Goal: Entertainment & Leisure: Browse casually

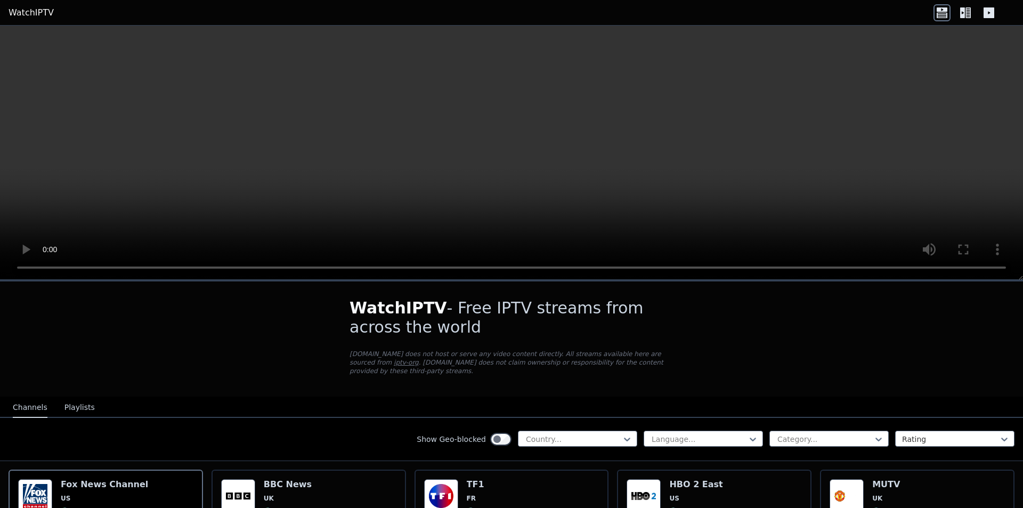
click at [65, 398] on button "Playlists" at bounding box center [79, 408] width 30 height 20
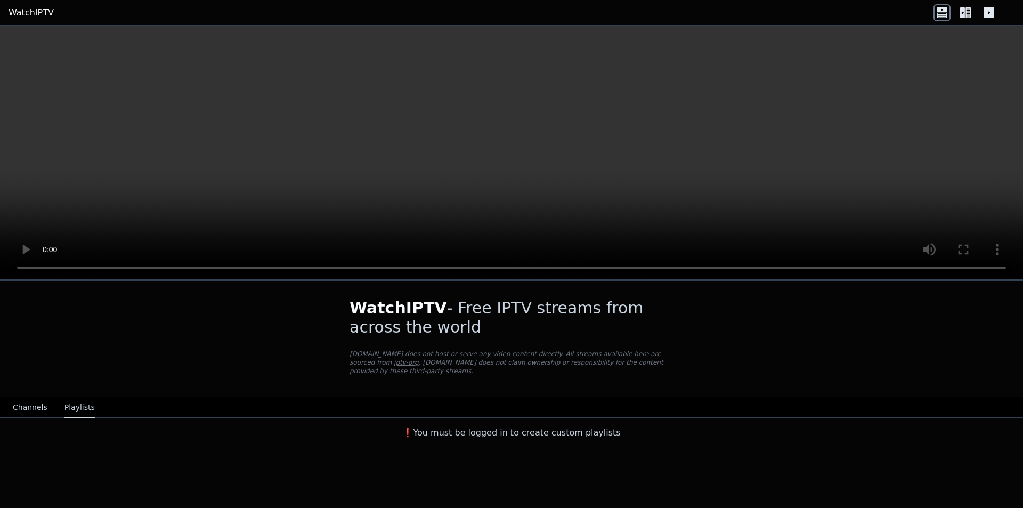
click at [24, 398] on button "Channels" at bounding box center [30, 408] width 35 height 20
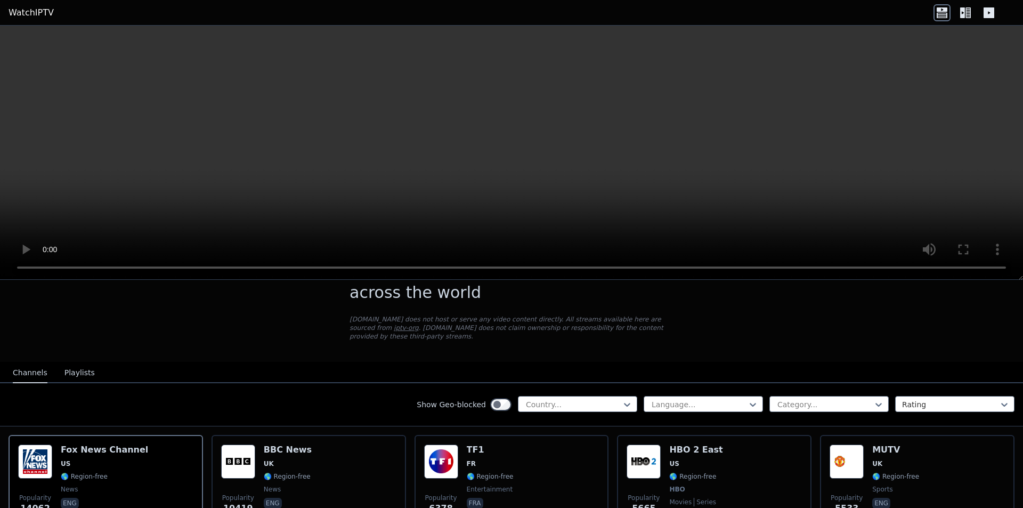
scroll to position [53, 0]
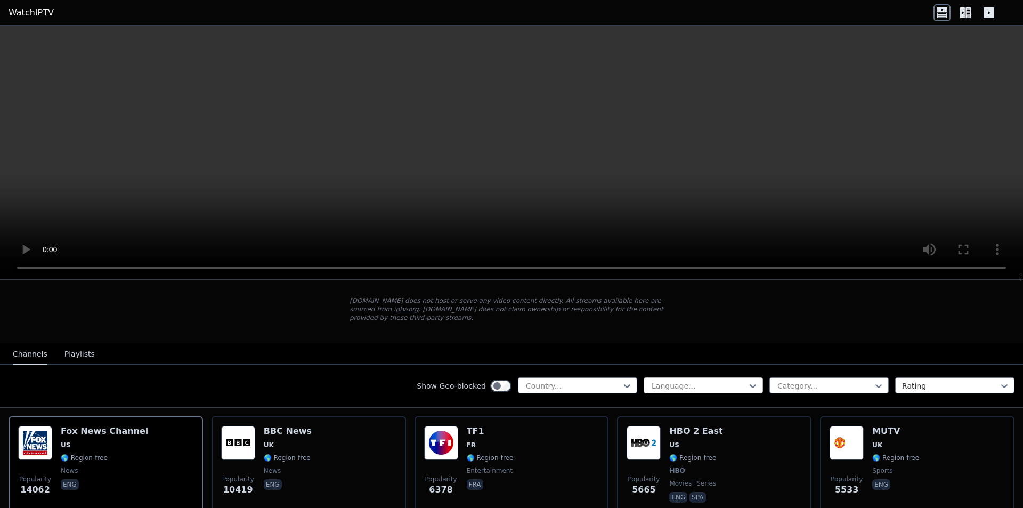
click at [675, 381] on div at bounding box center [699, 386] width 97 height 11
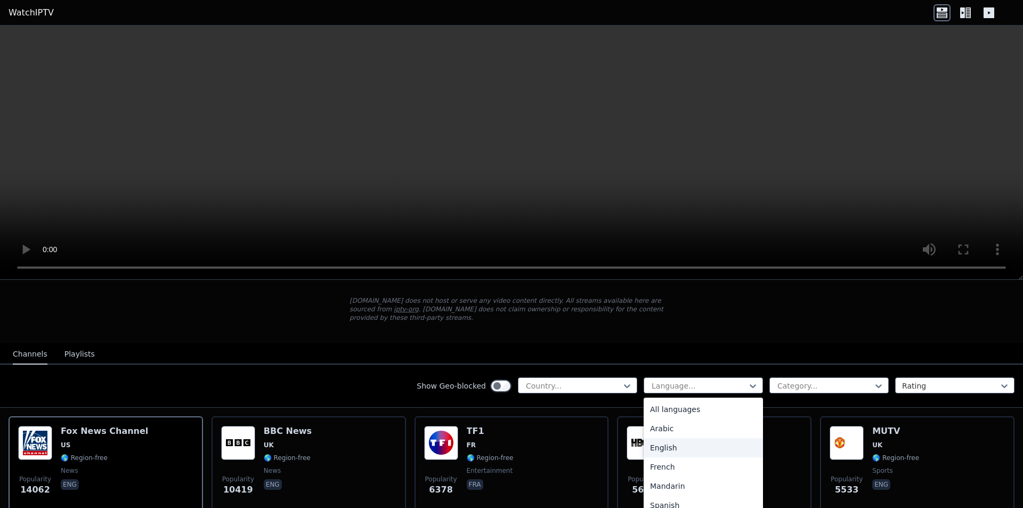
click at [662, 438] on div "English" at bounding box center [703, 447] width 119 height 19
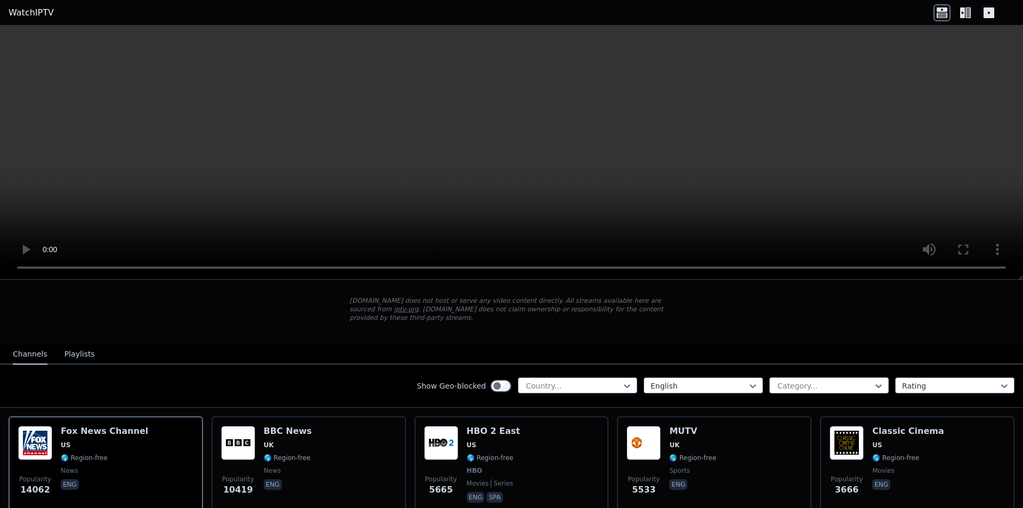
click at [801, 381] on div at bounding box center [825, 386] width 97 height 11
click at [805, 377] on div "Category..." at bounding box center [829, 385] width 119 height 16
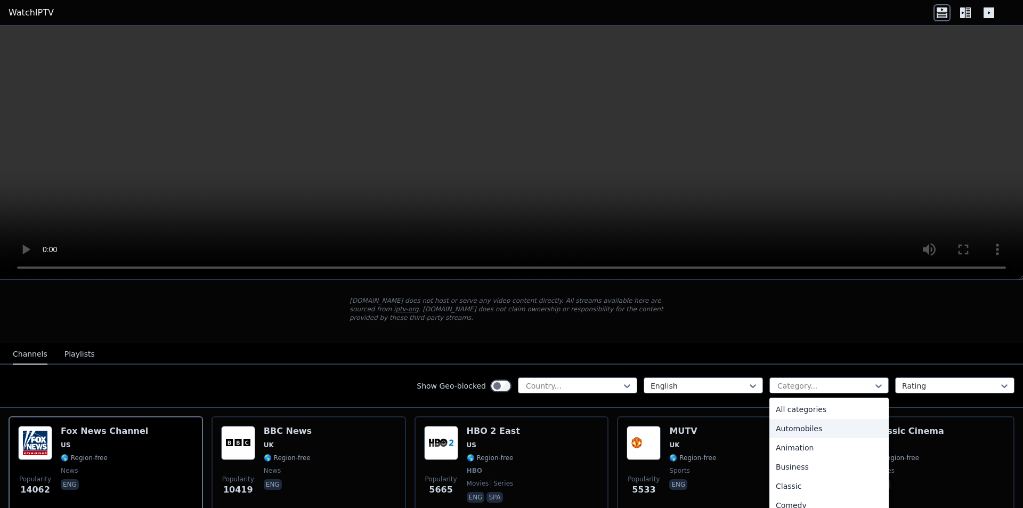
click at [794, 419] on div "Automobiles" at bounding box center [829, 428] width 119 height 19
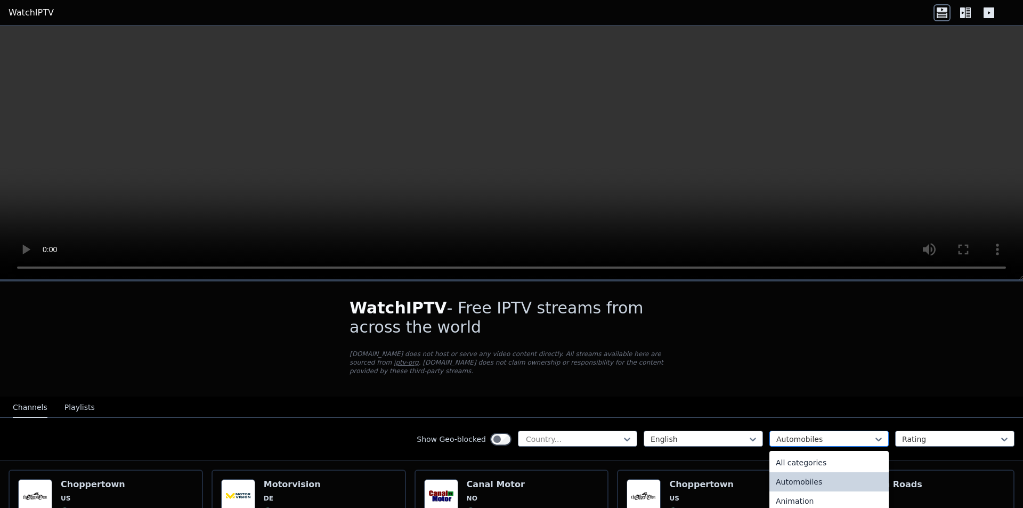
click at [786, 434] on div at bounding box center [825, 439] width 97 height 11
click at [788, 453] on div "All categories" at bounding box center [829, 462] width 119 height 19
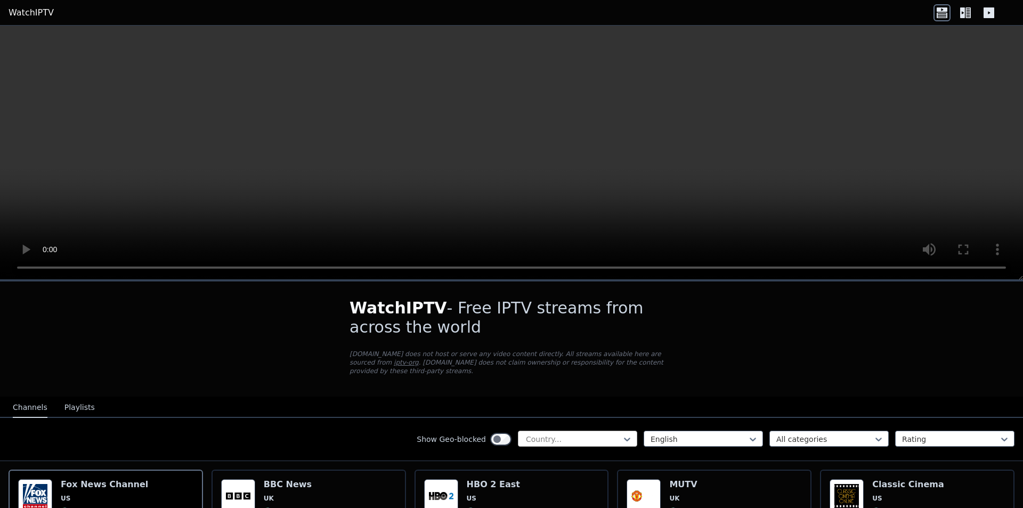
click at [573, 434] on div at bounding box center [573, 439] width 97 height 11
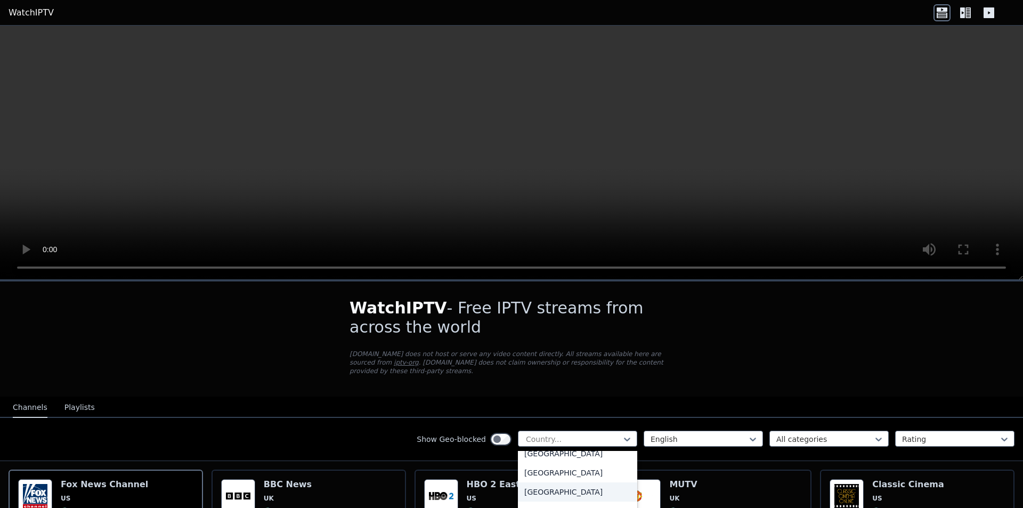
scroll to position [3754, 0]
click at [553, 470] on div "[GEOGRAPHIC_DATA]" at bounding box center [577, 479] width 119 height 19
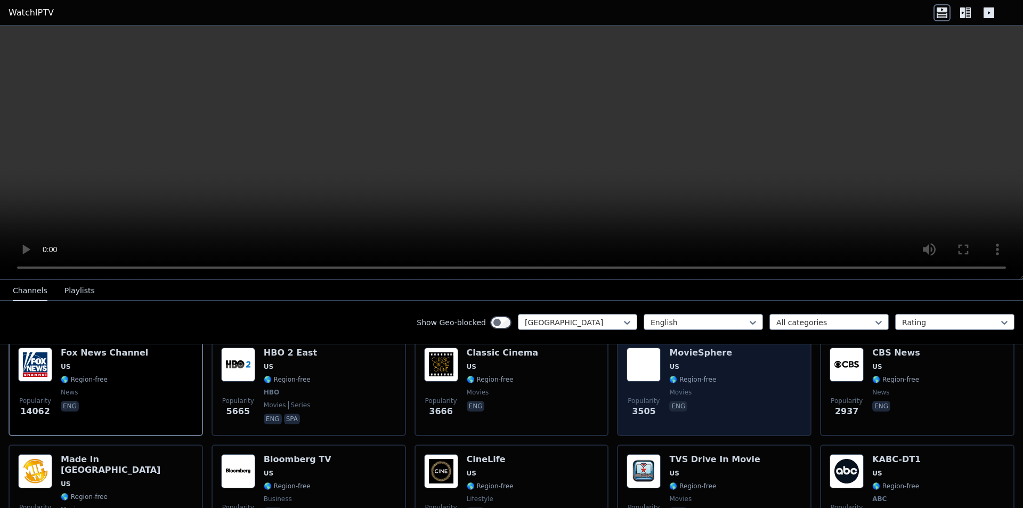
scroll to position [107, 0]
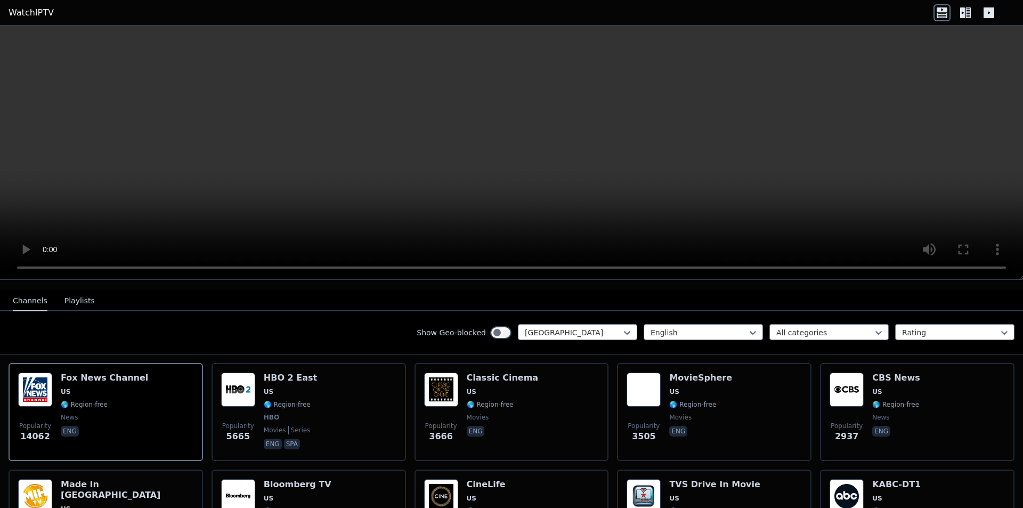
click at [966, 14] on icon at bounding box center [968, 12] width 5 height 11
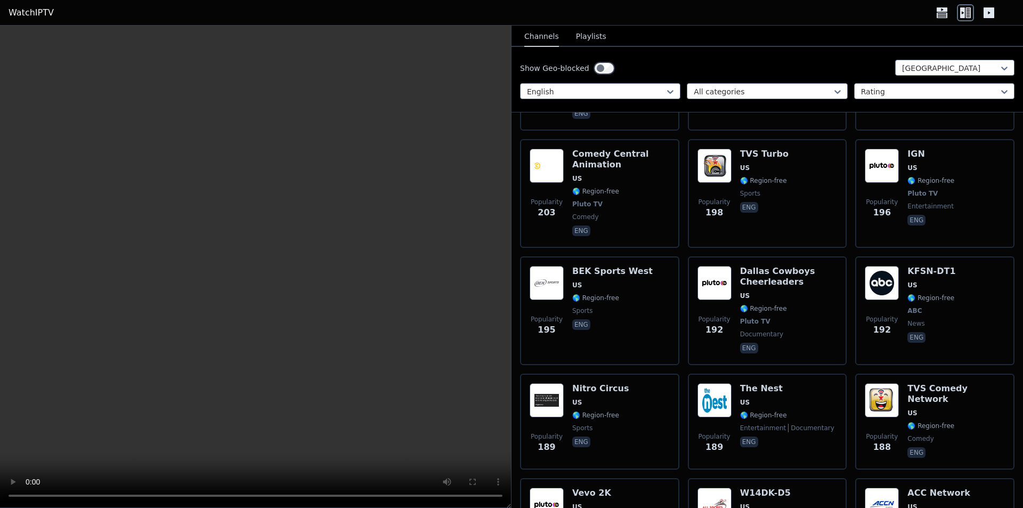
scroll to position [3731, 0]
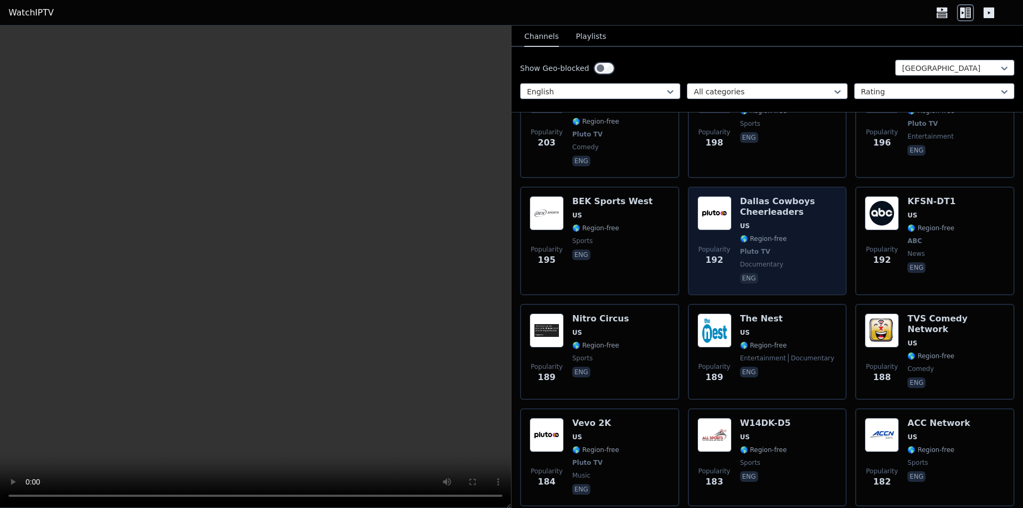
drag, startPoint x: 781, startPoint y: 185, endPoint x: 797, endPoint y: 229, distance: 45.9
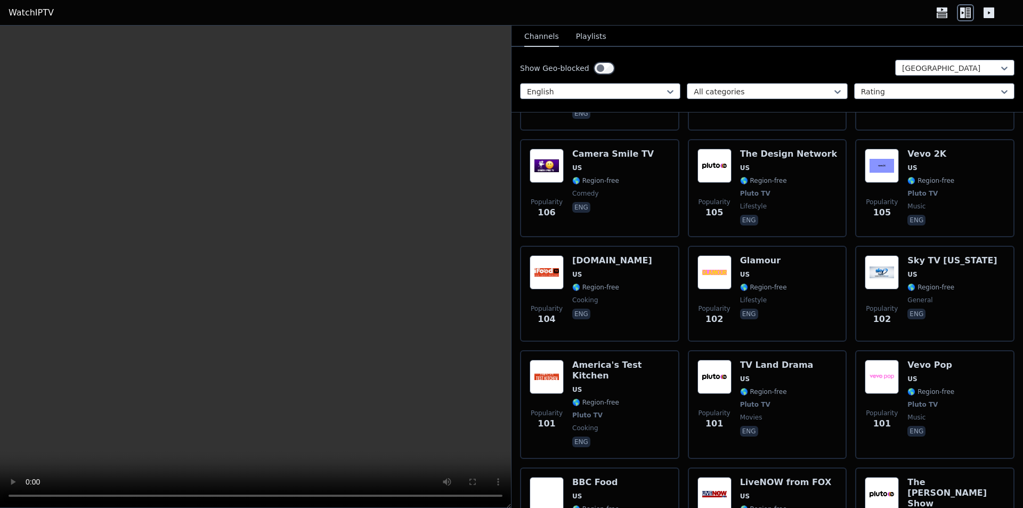
scroll to position [6536, 0]
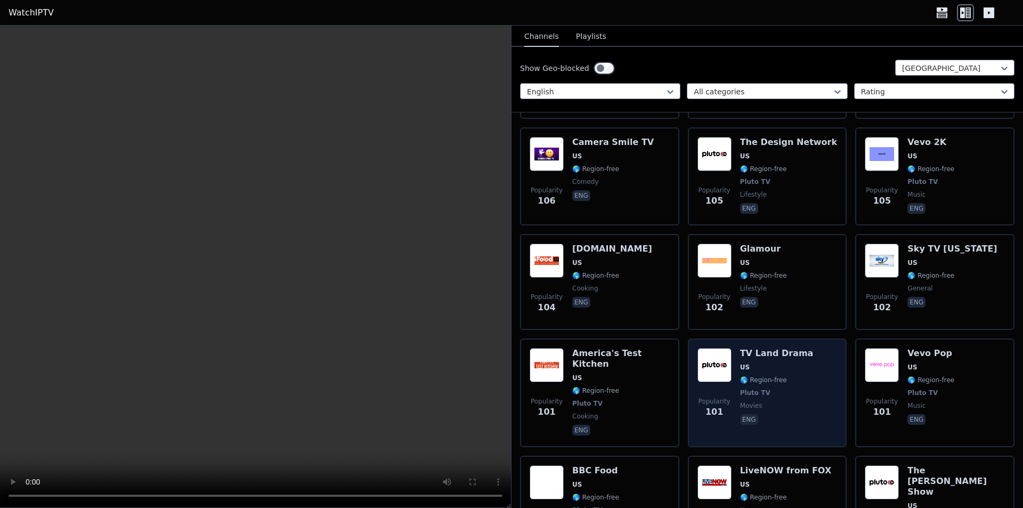
drag, startPoint x: 800, startPoint y: 243, endPoint x: 806, endPoint y: 264, distance: 21.7
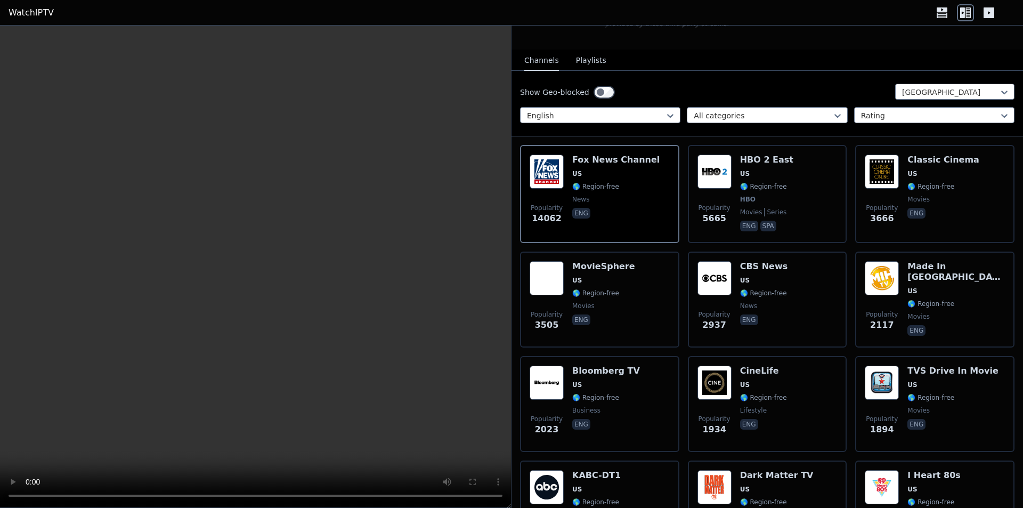
scroll to position [0, 0]
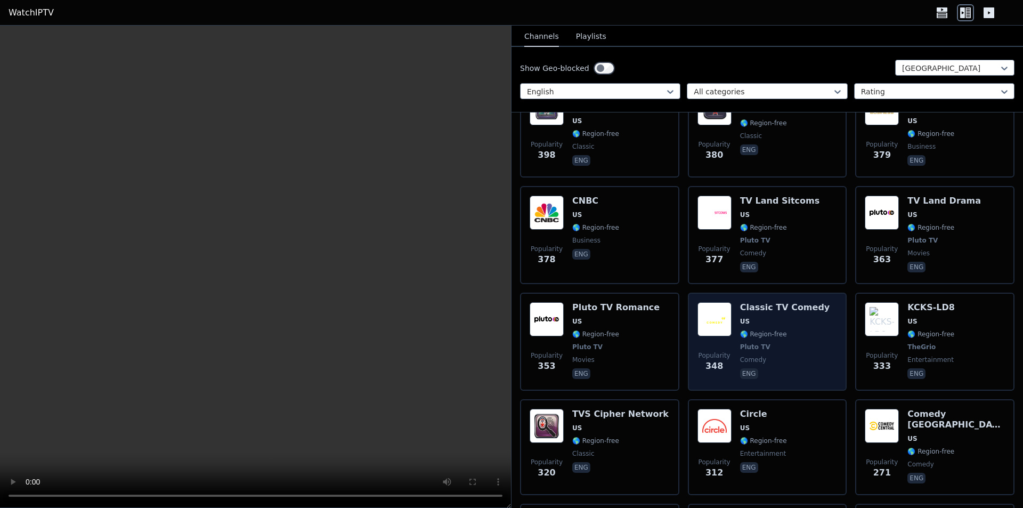
drag, startPoint x: 763, startPoint y: 239, endPoint x: 785, endPoint y: 253, distance: 25.7
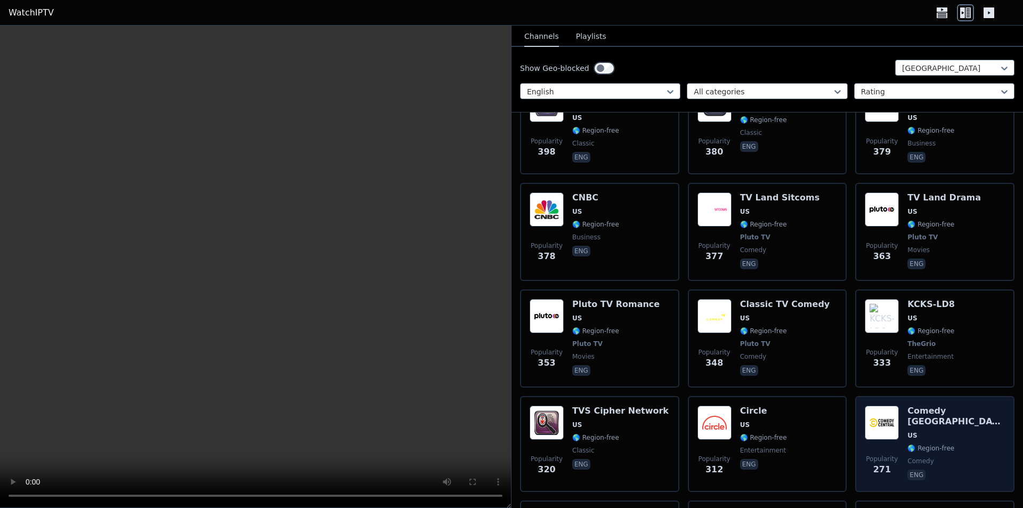
click at [944, 444] on span "🌎 Region-free" at bounding box center [931, 448] width 47 height 9
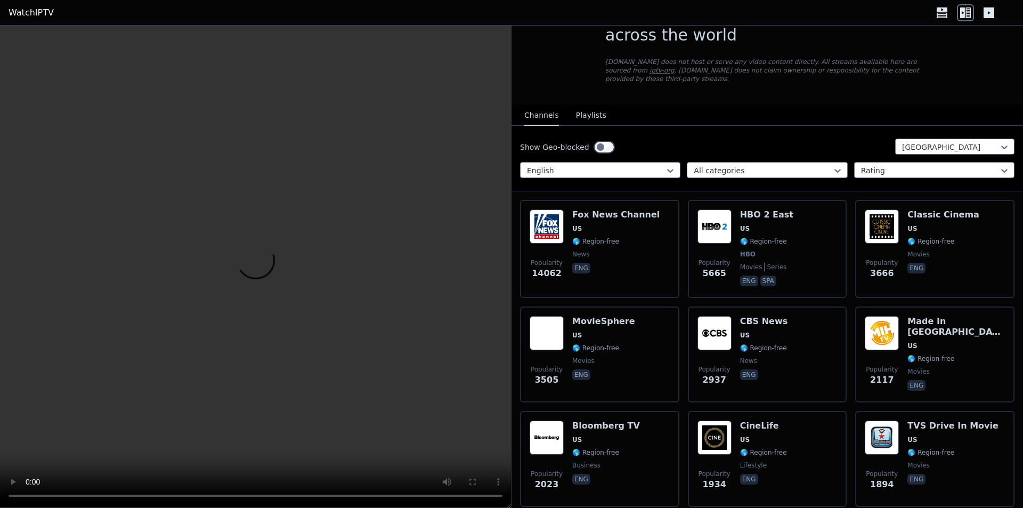
scroll to position [0, 0]
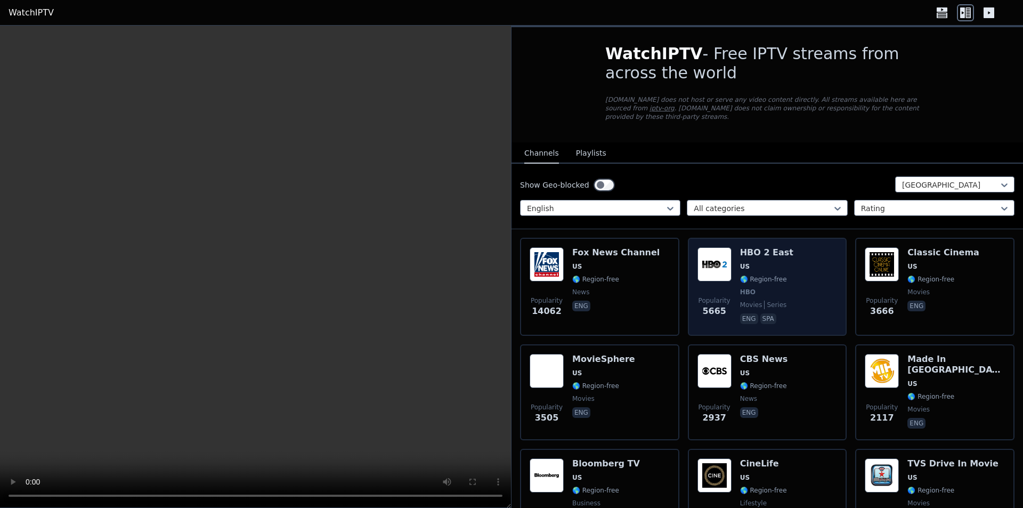
click at [801, 277] on div "Popularity 5665 HBO 2 East US 🌎 Region-free HBO movies series eng spa" at bounding box center [768, 286] width 140 height 79
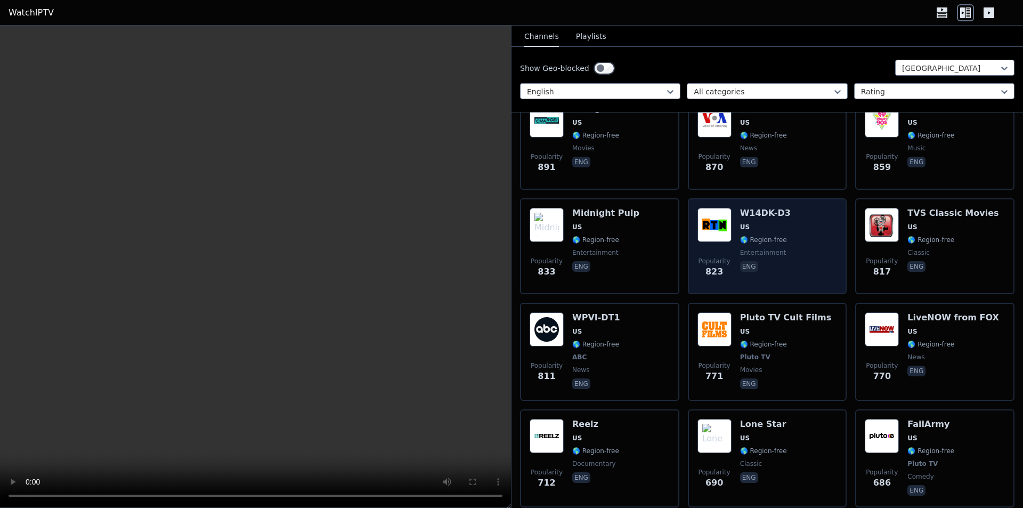
scroll to position [897, 0]
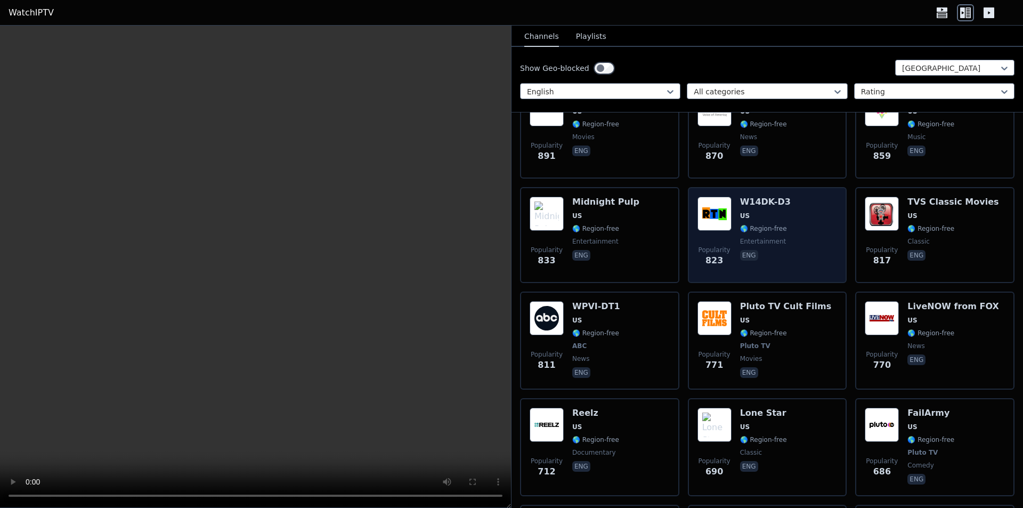
drag, startPoint x: 772, startPoint y: 240, endPoint x: 774, endPoint y: 265, distance: 24.7
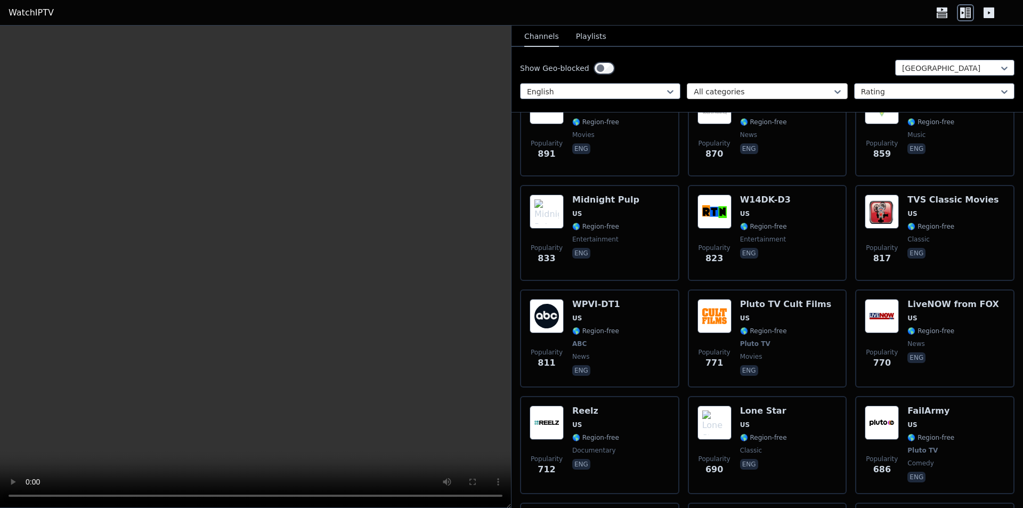
click at [773, 95] on div at bounding box center [763, 91] width 138 height 11
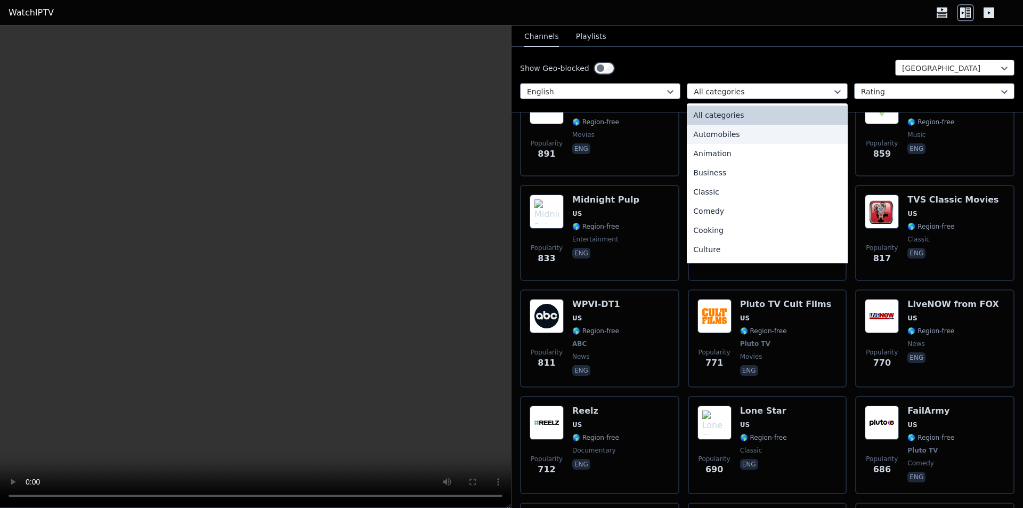
click at [748, 139] on div "Automobiles" at bounding box center [767, 134] width 160 height 19
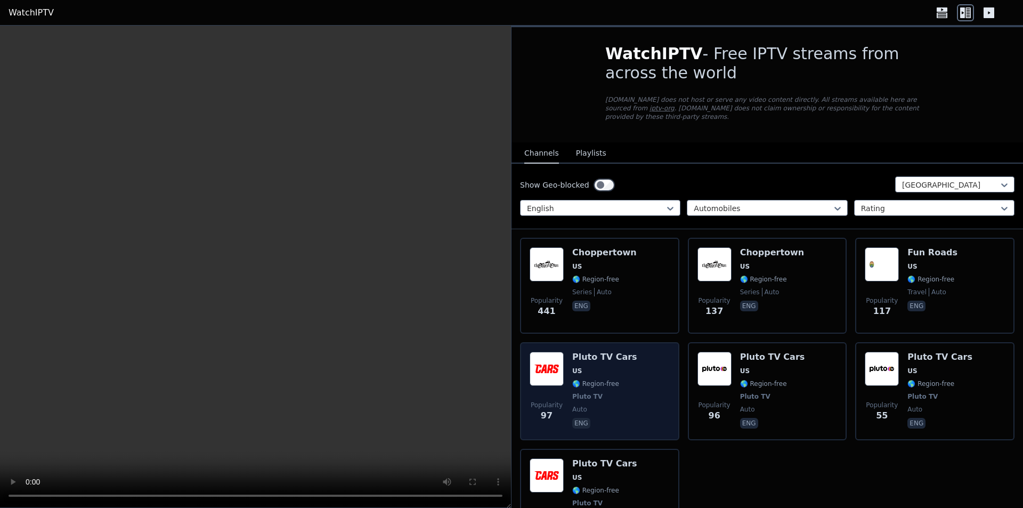
click at [620, 379] on span "🌎 Region-free" at bounding box center [604, 383] width 65 height 9
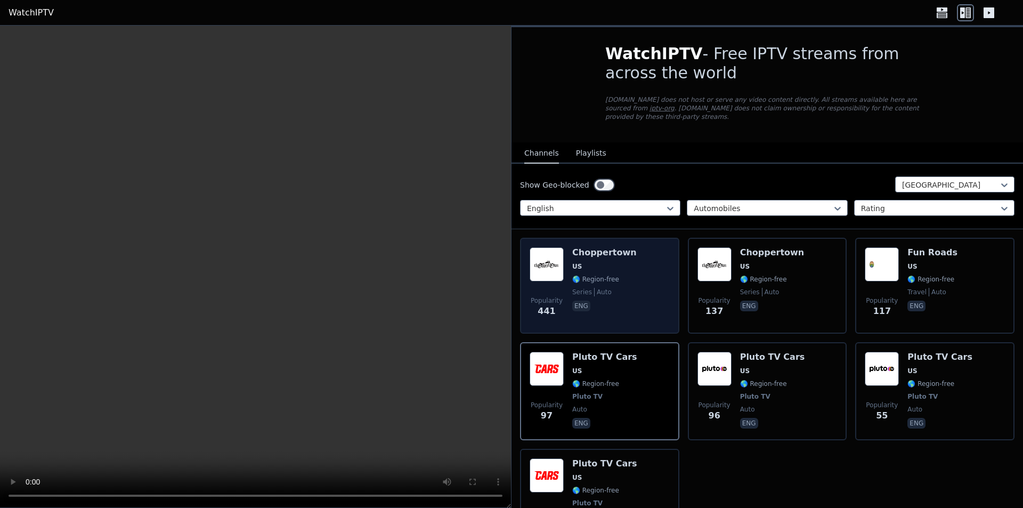
click at [631, 263] on div "Popularity 441 [GEOGRAPHIC_DATA] [GEOGRAPHIC_DATA] 🌎 Region-free series auto eng" at bounding box center [600, 285] width 140 height 77
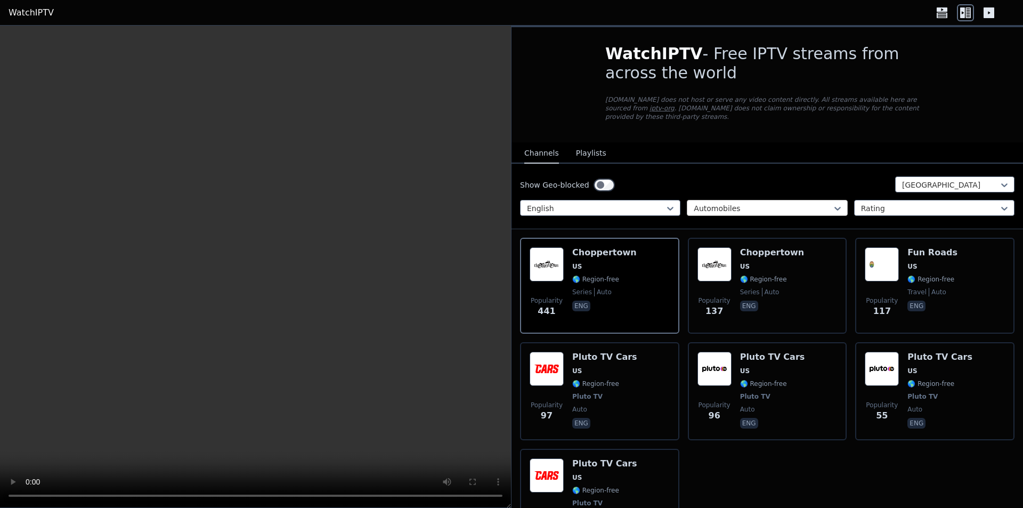
click at [766, 203] on div at bounding box center [763, 208] width 138 height 11
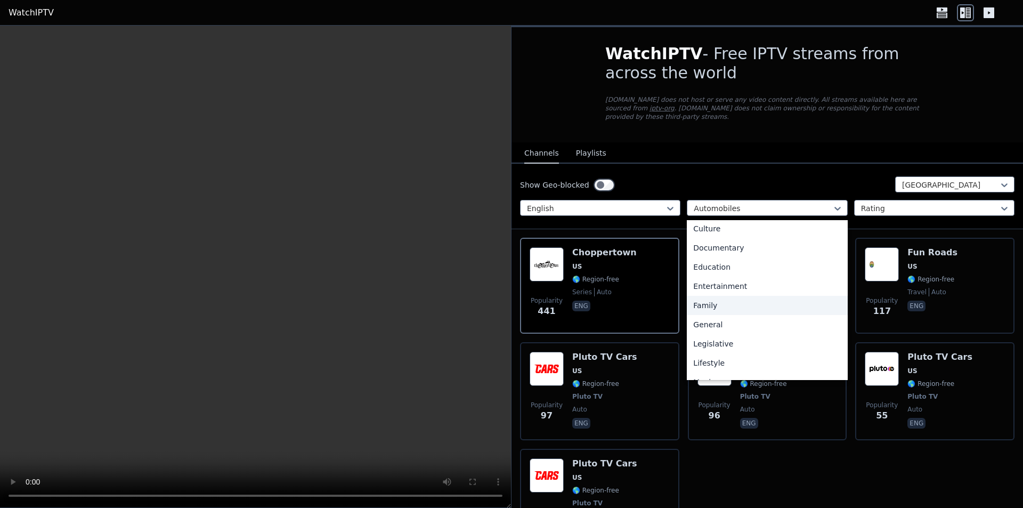
scroll to position [160, 0]
click at [726, 257] on div "Entertainment" at bounding box center [767, 263] width 160 height 19
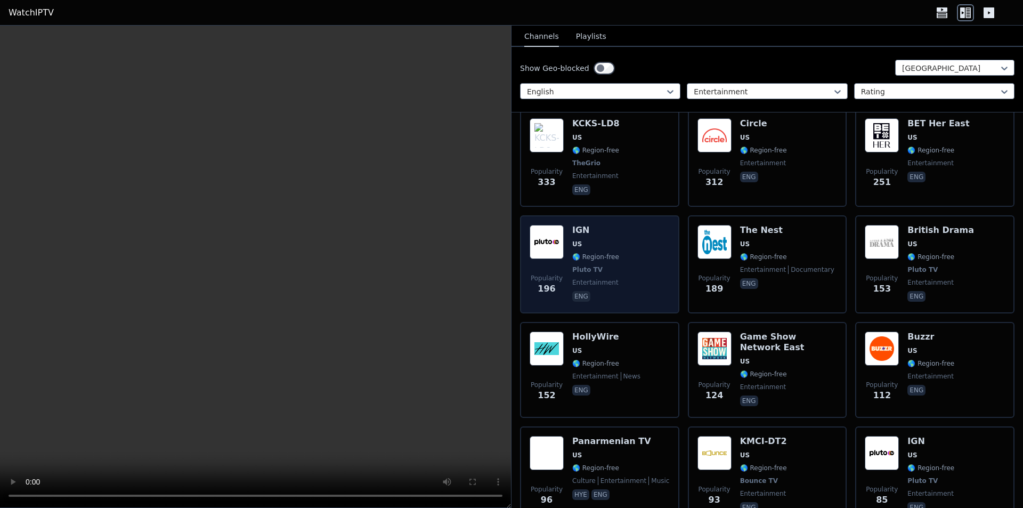
scroll to position [426, 0]
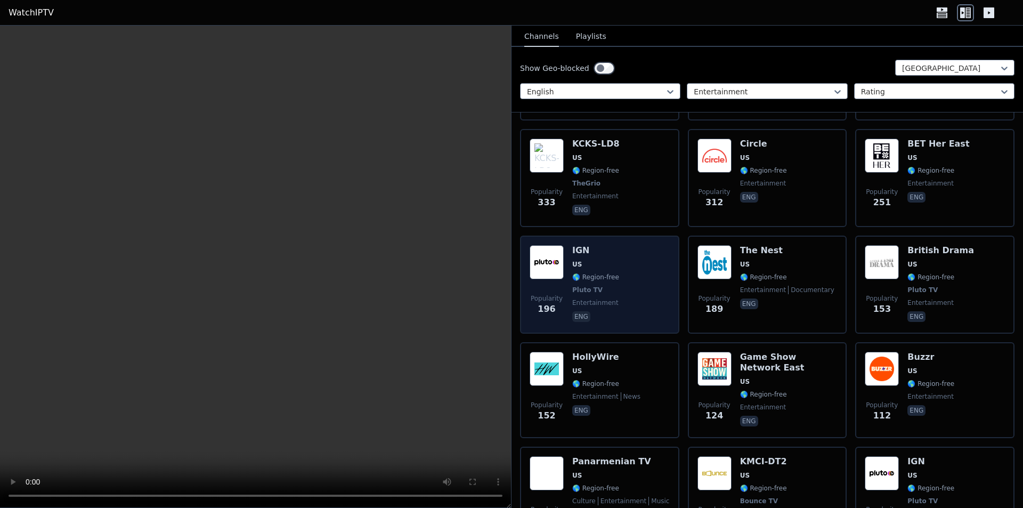
click at [645, 288] on div "Popularity 196 IGN US 🌎 Region-free Pluto TV entertainment eng" at bounding box center [600, 284] width 140 height 79
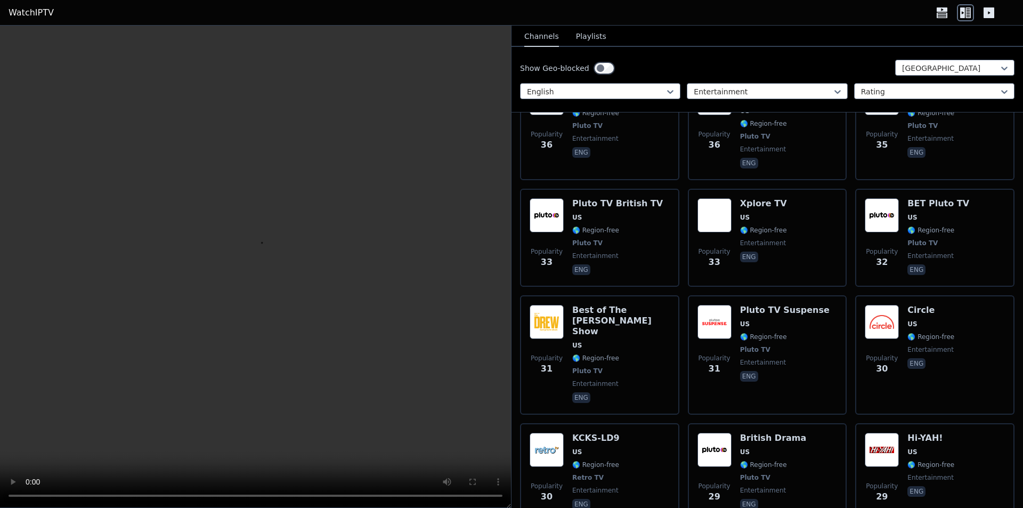
scroll to position [1279, 0]
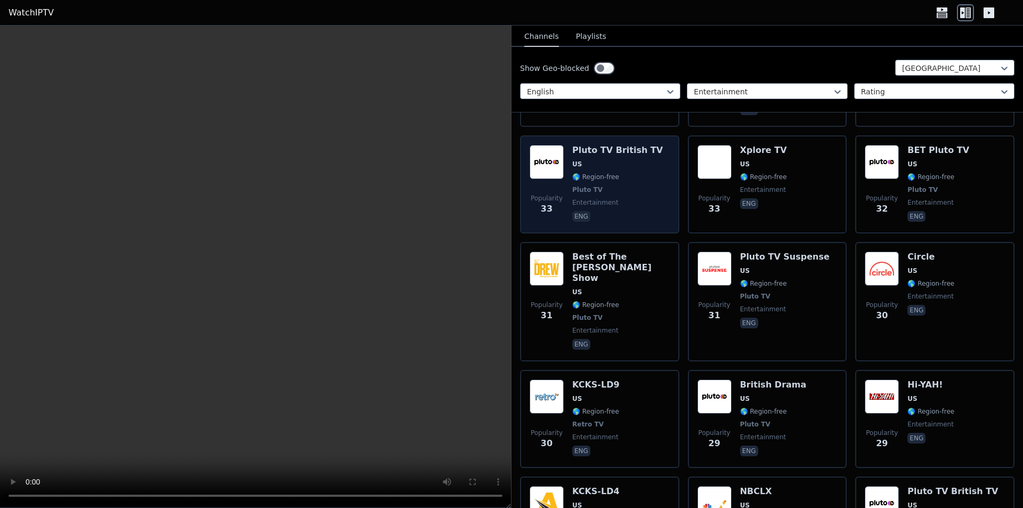
click at [636, 185] on span "Pluto TV" at bounding box center [617, 189] width 91 height 9
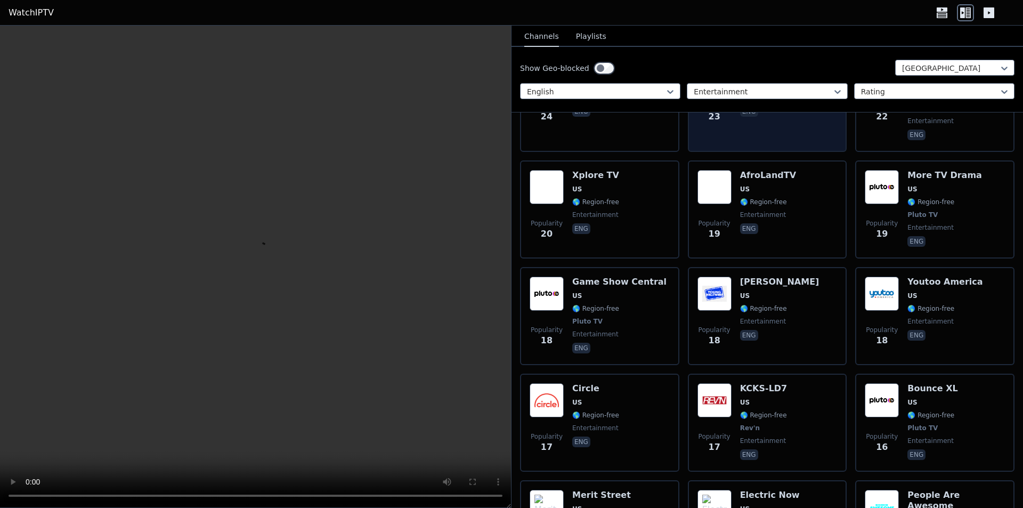
scroll to position [2185, 0]
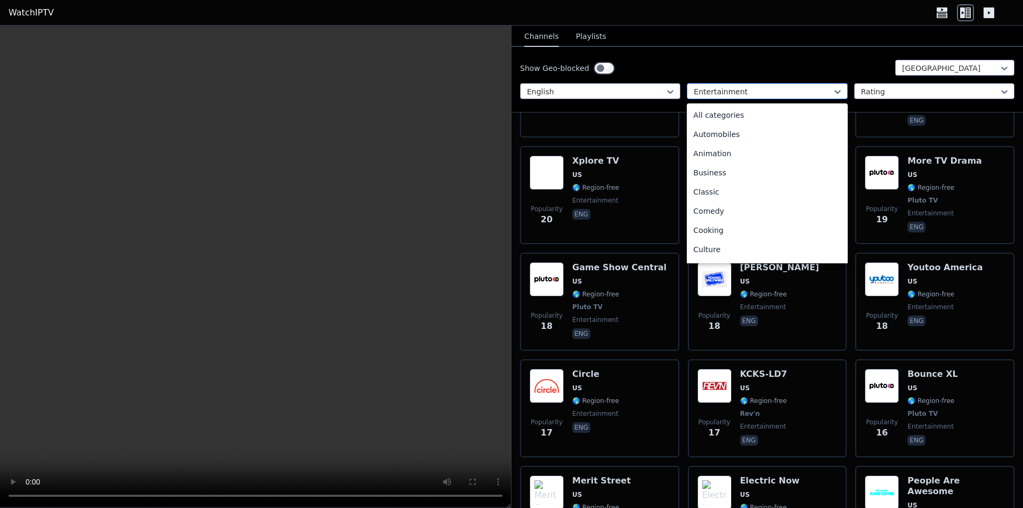
click at [793, 90] on div at bounding box center [763, 91] width 138 height 11
click at [712, 155] on div "Outdoor" at bounding box center [767, 151] width 160 height 19
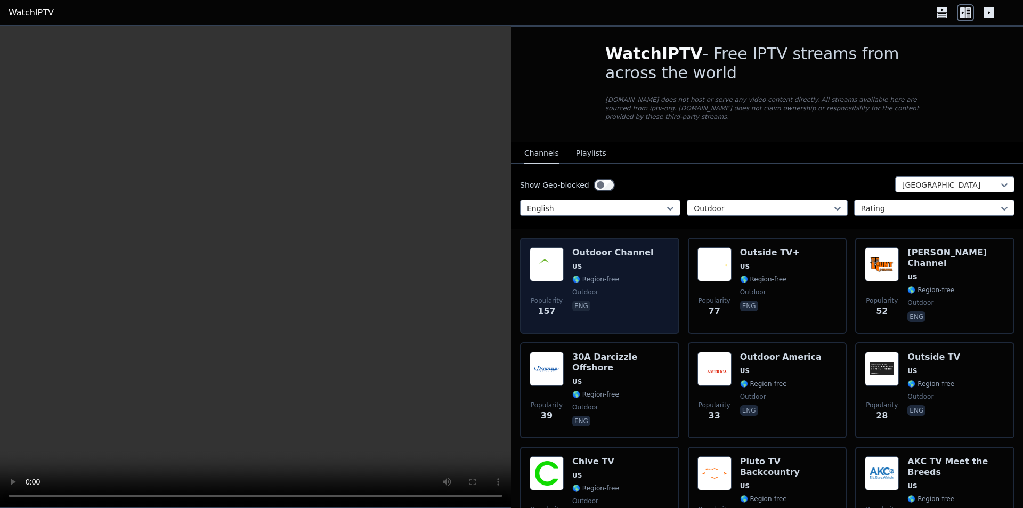
click at [620, 275] on span "🌎 Region-free" at bounding box center [613, 279] width 82 height 9
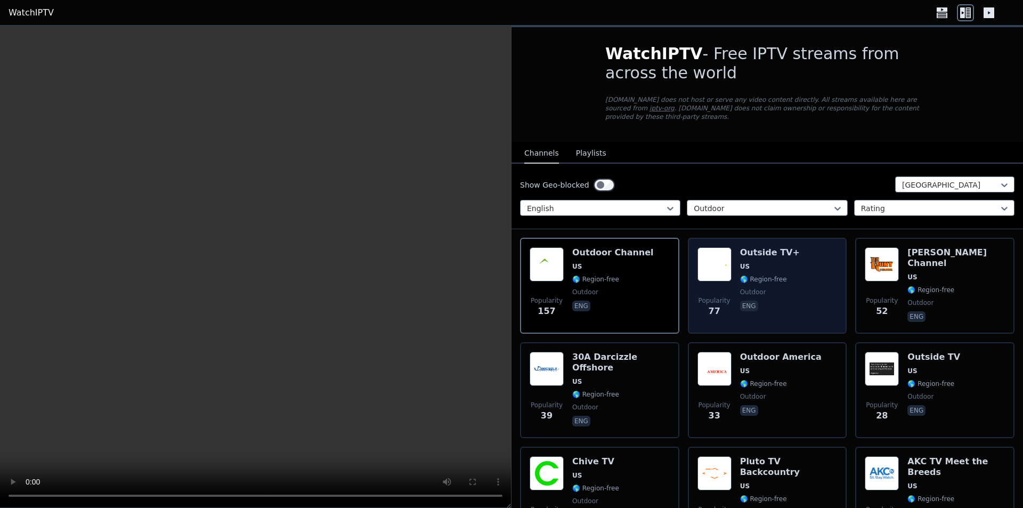
click at [786, 265] on div "Outside TV+ US 🌎 Region-free outdoor eng" at bounding box center [770, 285] width 60 height 77
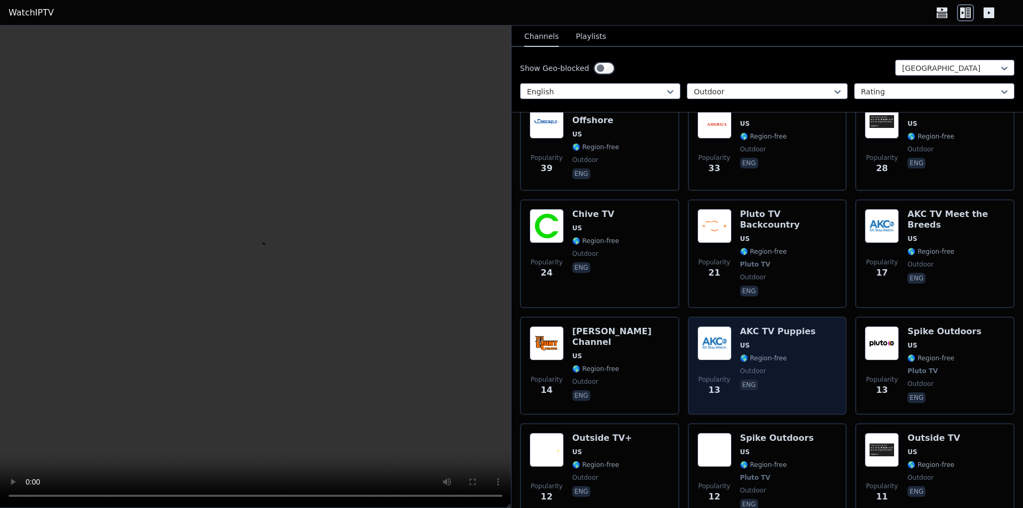
scroll to position [266, 0]
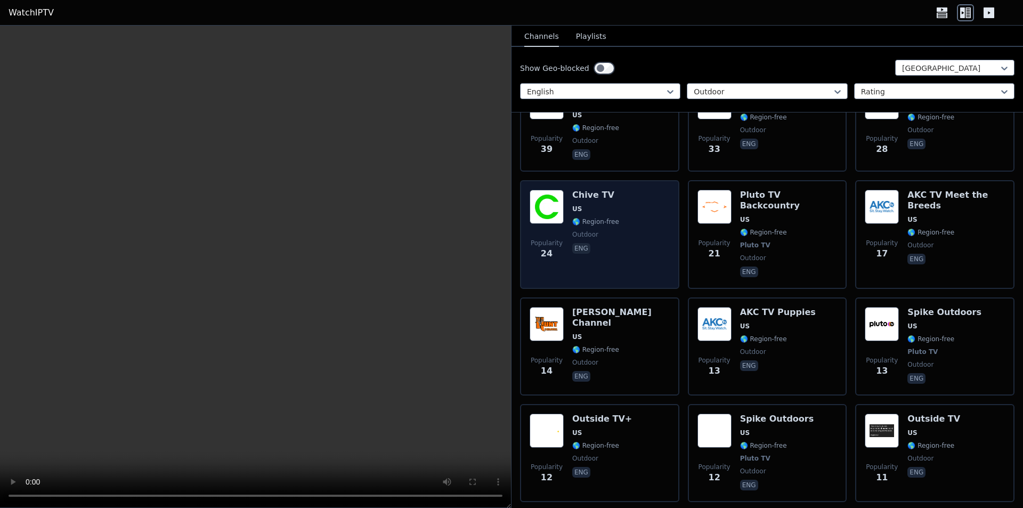
click at [640, 224] on div "Popularity 24 Chive TV US 🌎 Region-free outdoor eng" at bounding box center [600, 235] width 140 height 90
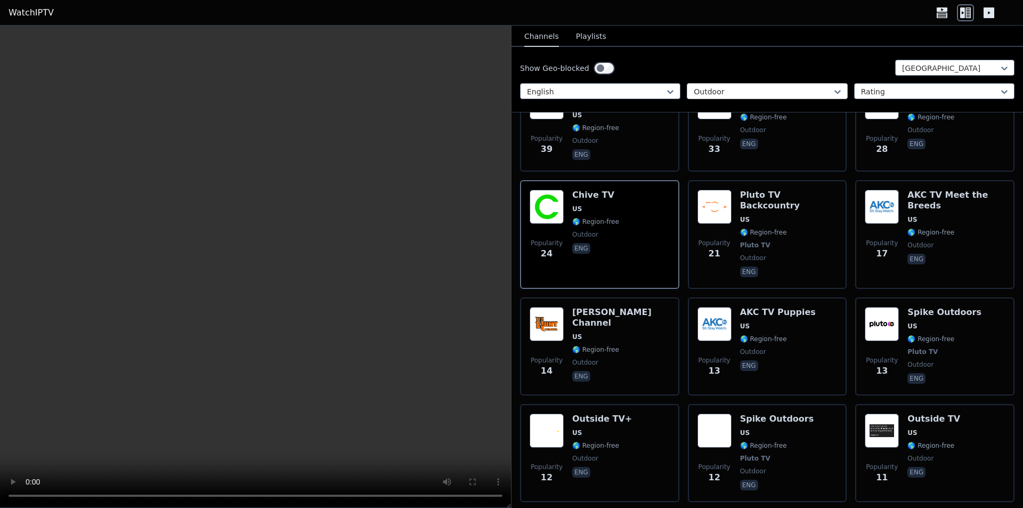
click at [724, 92] on div at bounding box center [763, 91] width 138 height 11
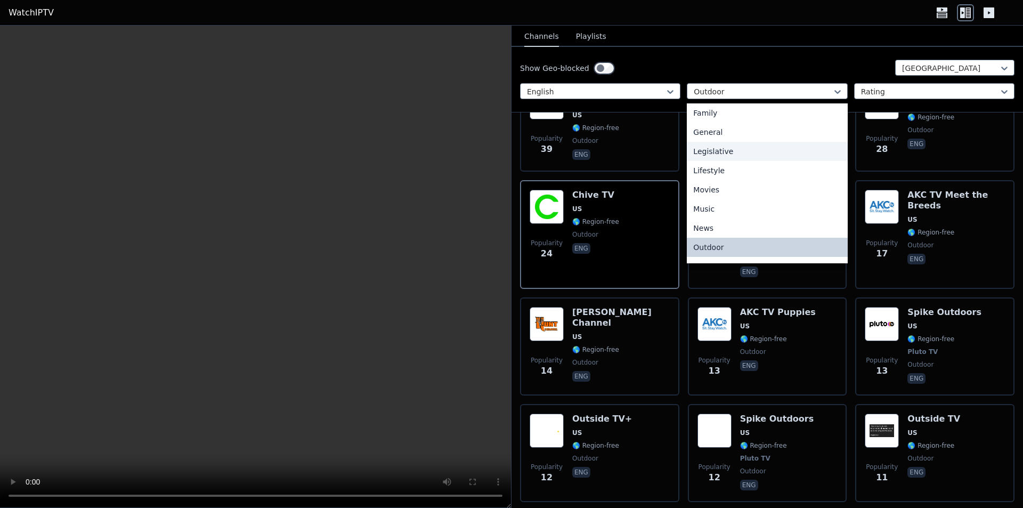
scroll to position [0, 0]
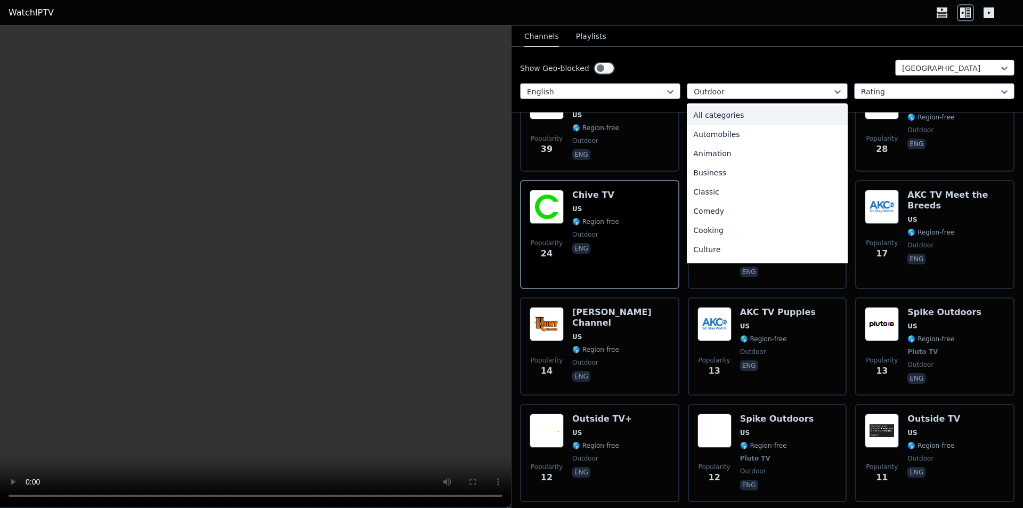
click at [712, 107] on div "All categories" at bounding box center [767, 115] width 160 height 19
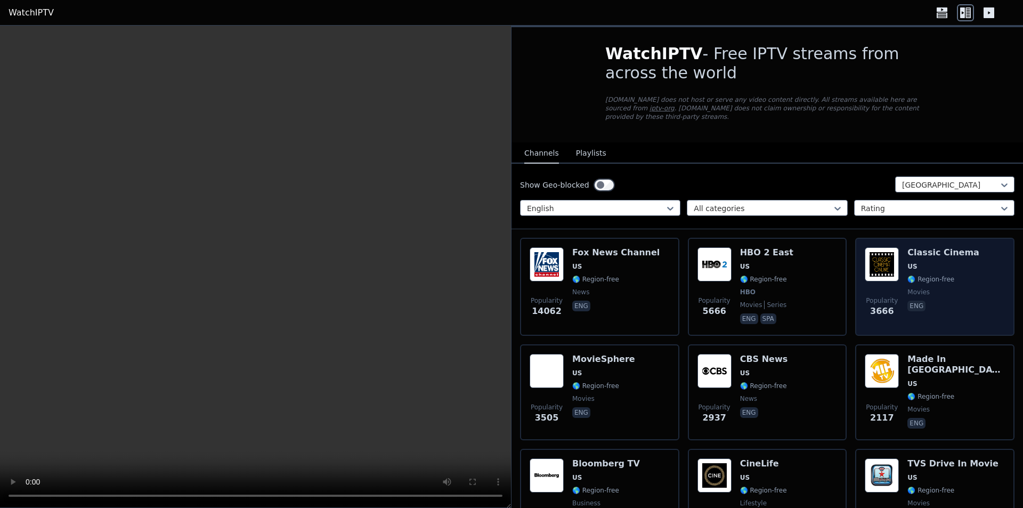
click at [929, 288] on span "movies" at bounding box center [944, 292] width 72 height 9
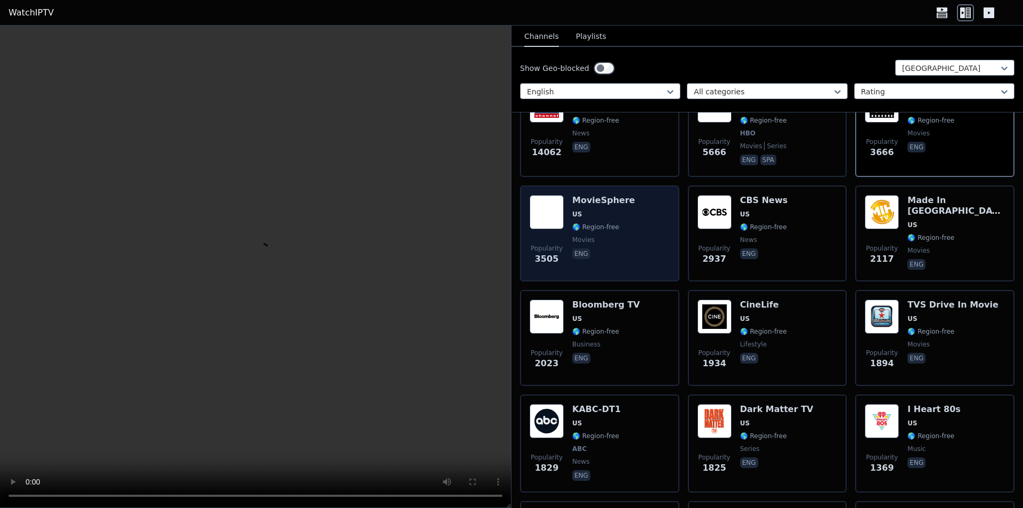
scroll to position [266, 0]
